Goal: Task Accomplishment & Management: Use online tool/utility

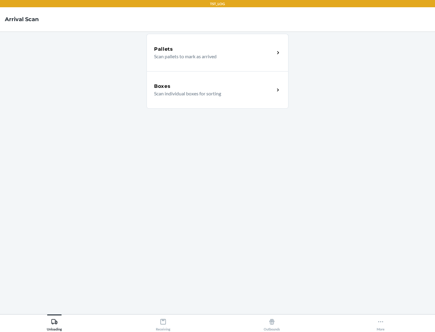
click at [214, 86] on div "Boxes" at bounding box center [214, 86] width 120 height 7
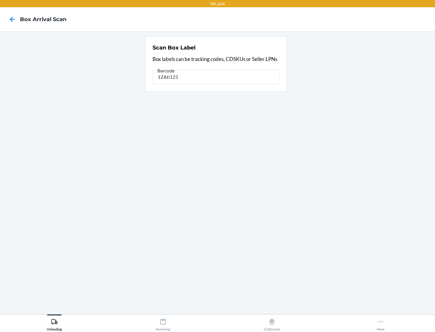
type input "1ZAti123"
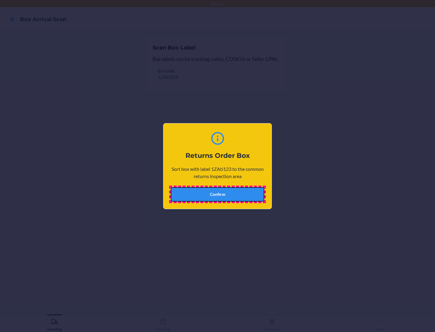
click at [217, 194] on button "Confirm" at bounding box center [218, 194] width 94 height 14
